Goal: Browse casually: Explore the website without a specific task or goal

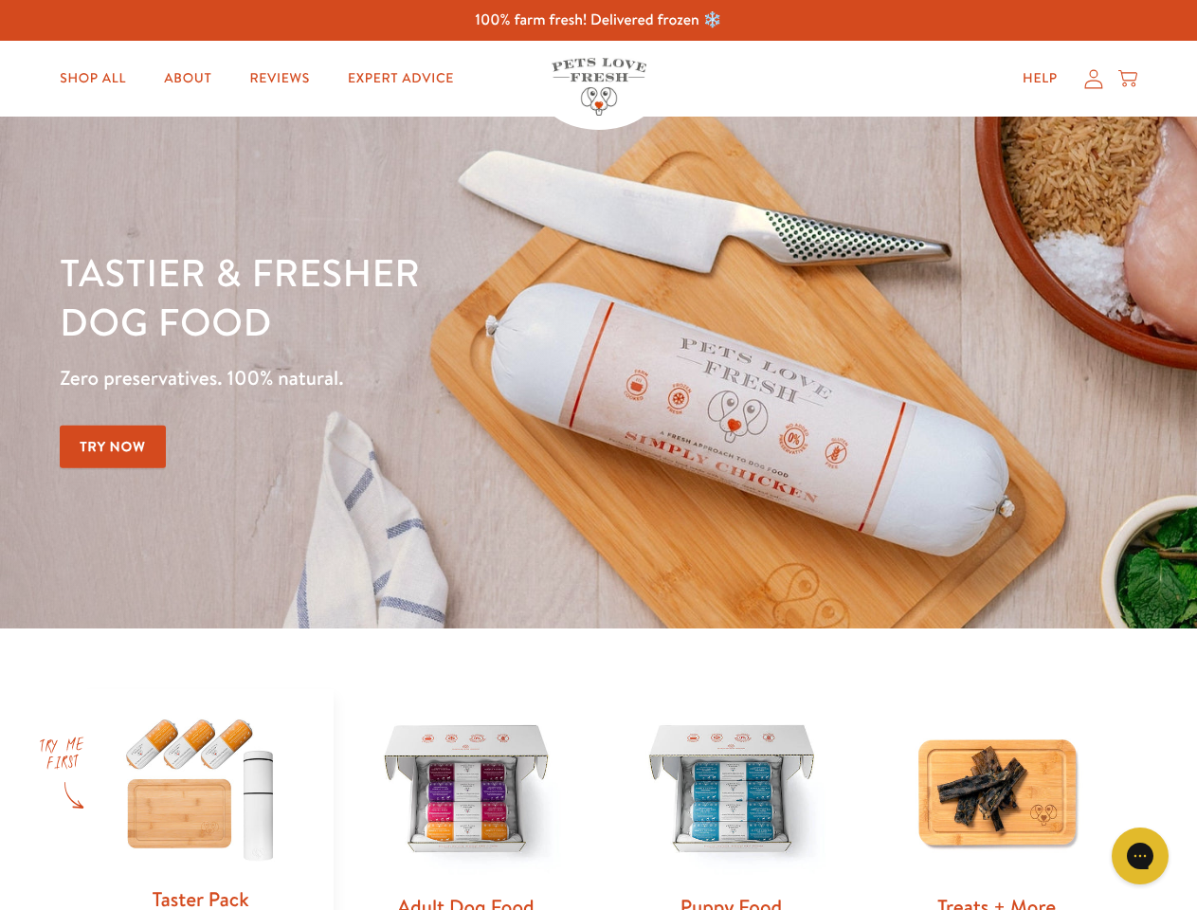
click at [598, 455] on div "Tastier & fresher dog food Zero preservatives. 100% natural. Try Now" at bounding box center [419, 372] width 718 height 250
click at [1140, 856] on icon "Gorgias live chat" at bounding box center [1140, 855] width 18 height 18
